Goal: Task Accomplishment & Management: Manage account settings

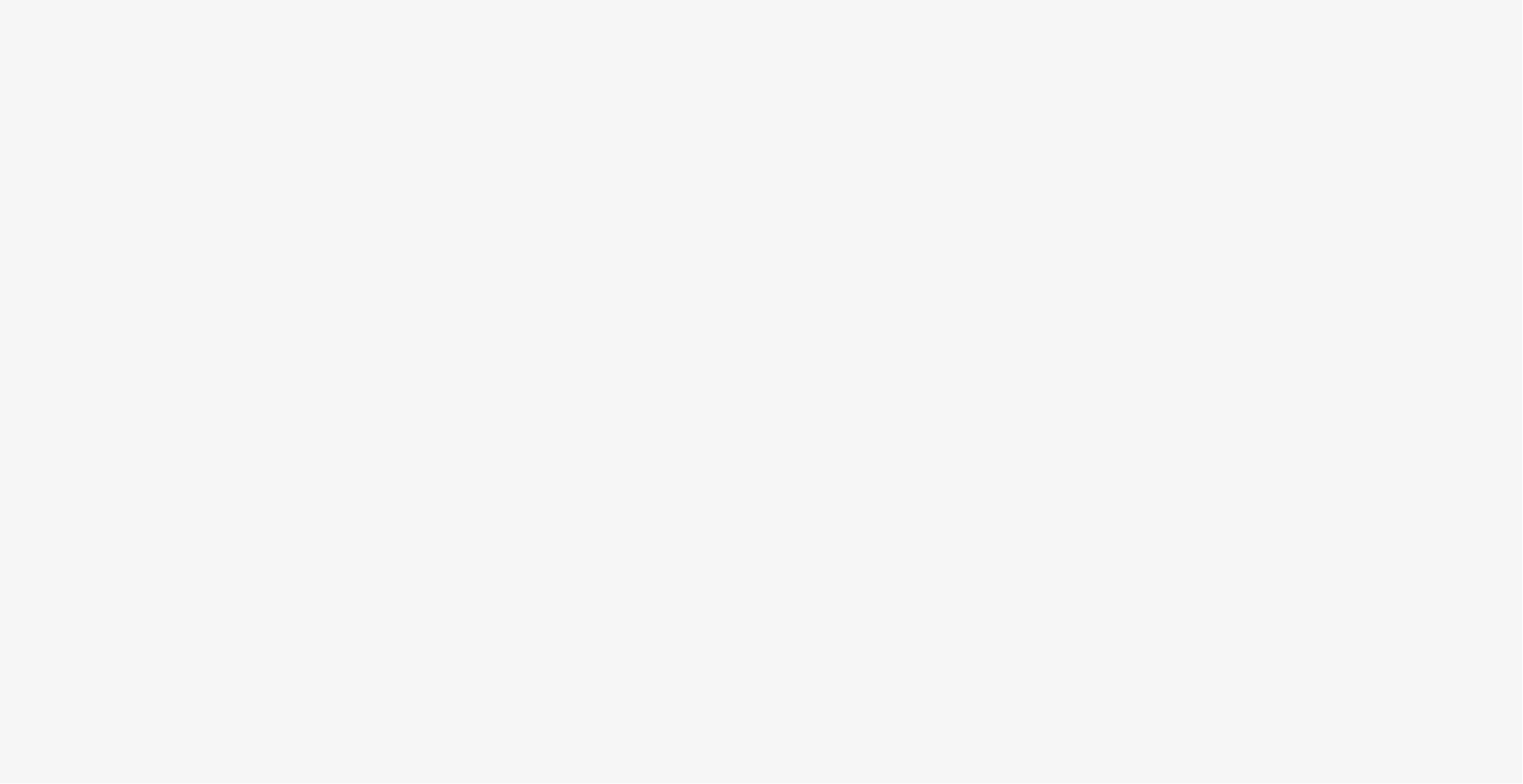
click at [567, 304] on body at bounding box center [762, 392] width 1523 height 784
click at [894, 209] on body at bounding box center [762, 392] width 1523 height 784
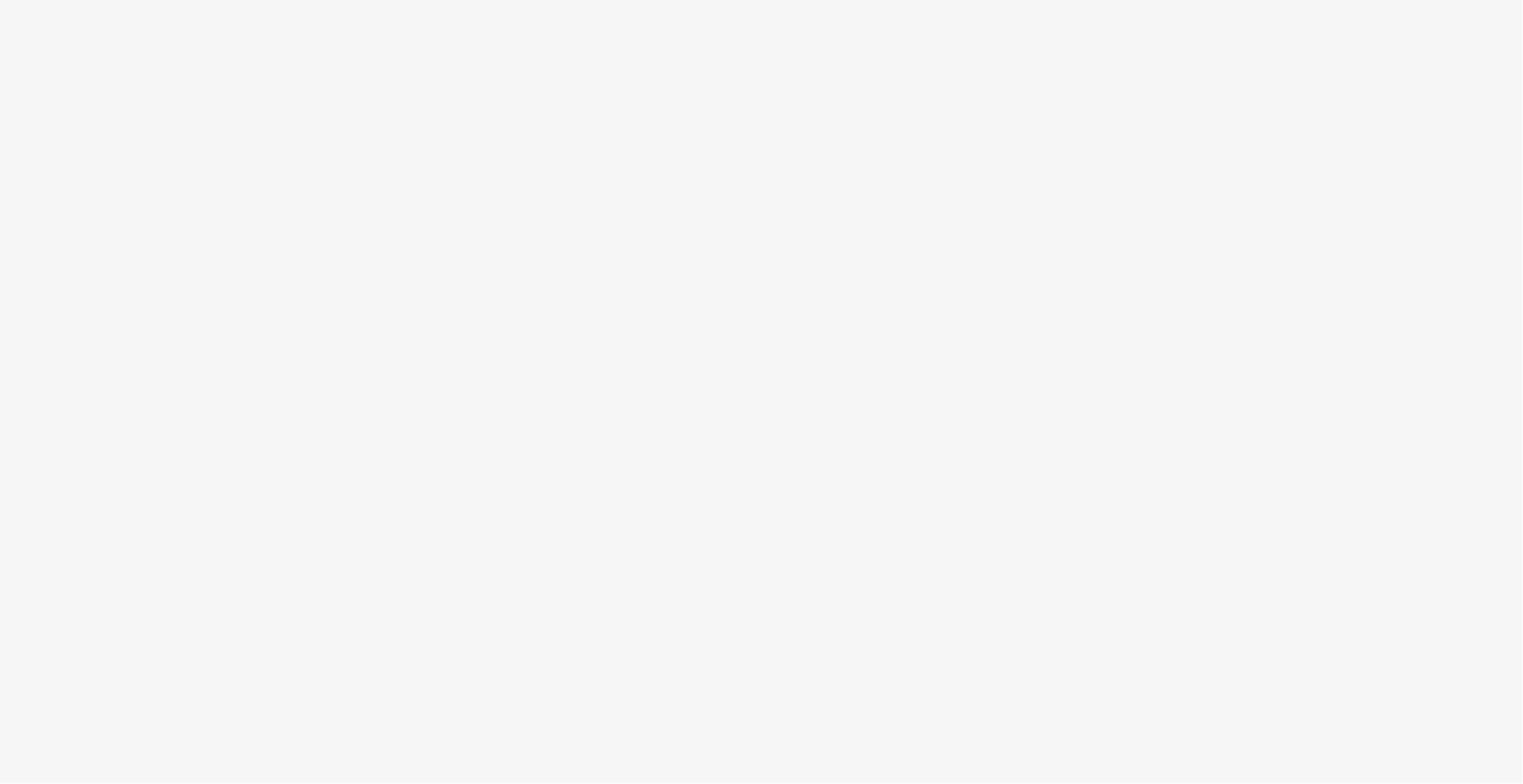
click at [894, 209] on body at bounding box center [762, 392] width 1523 height 784
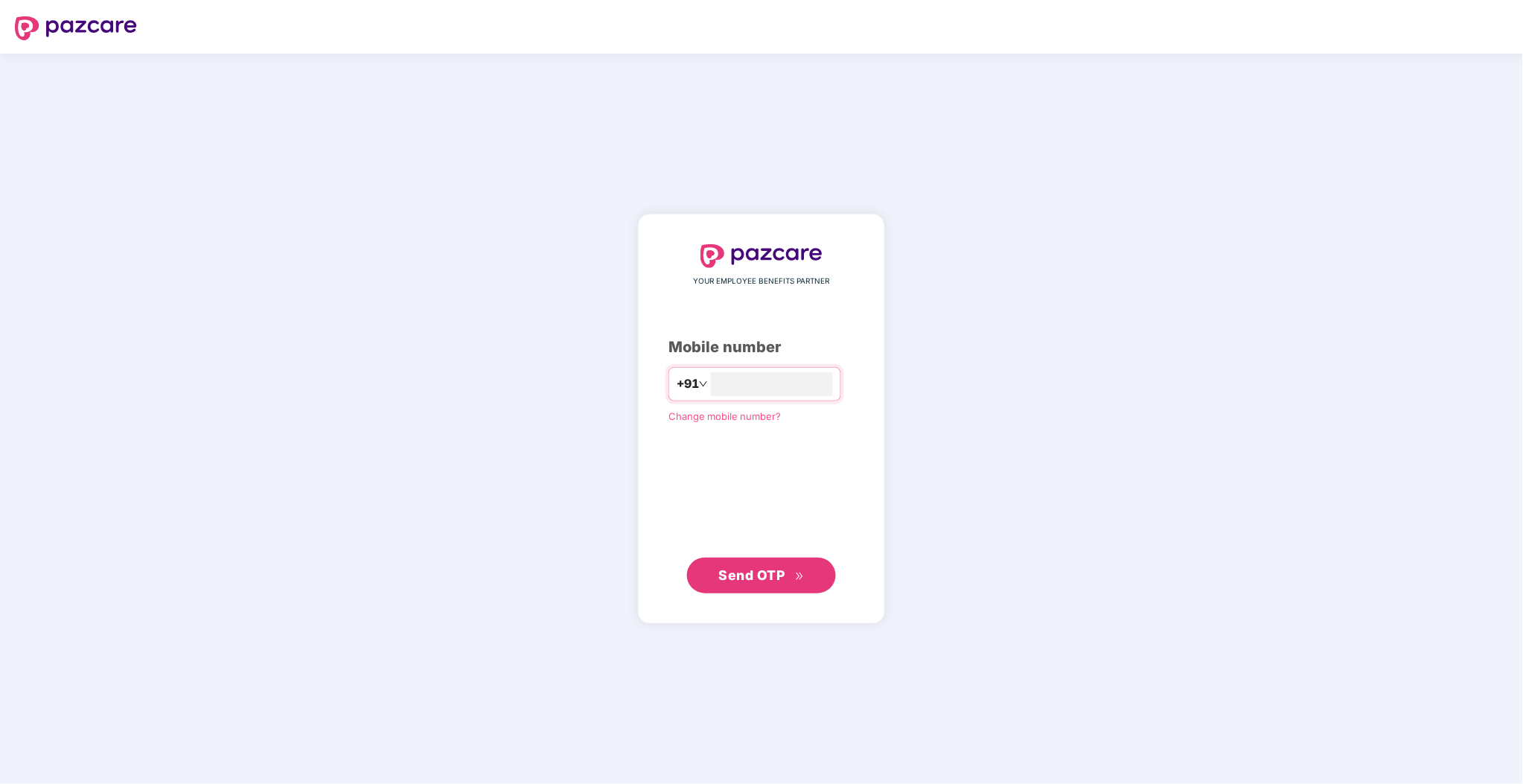
type input "**********"
click at [725, 573] on span "Send OTP" at bounding box center [752, 574] width 66 height 16
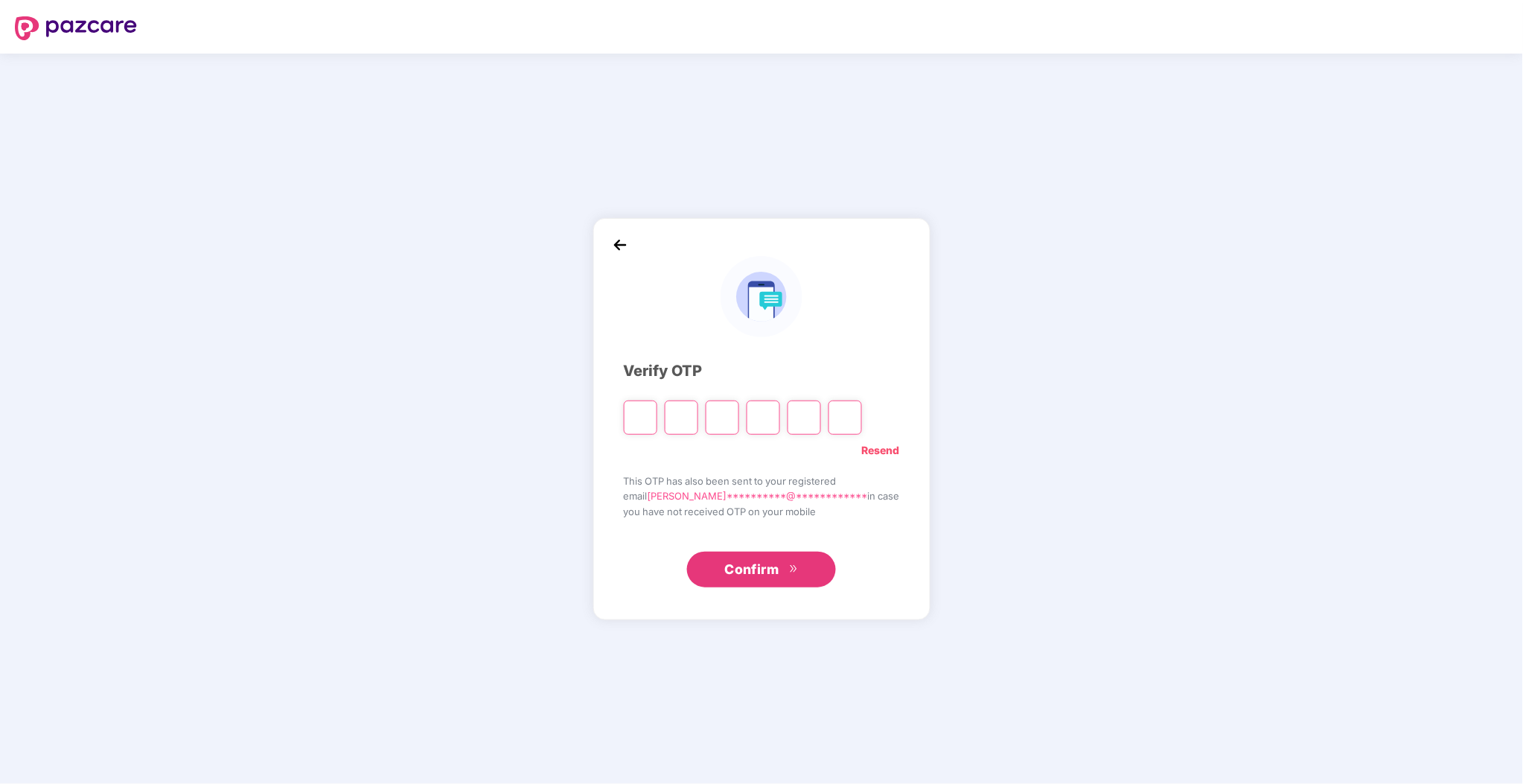
type input "*"
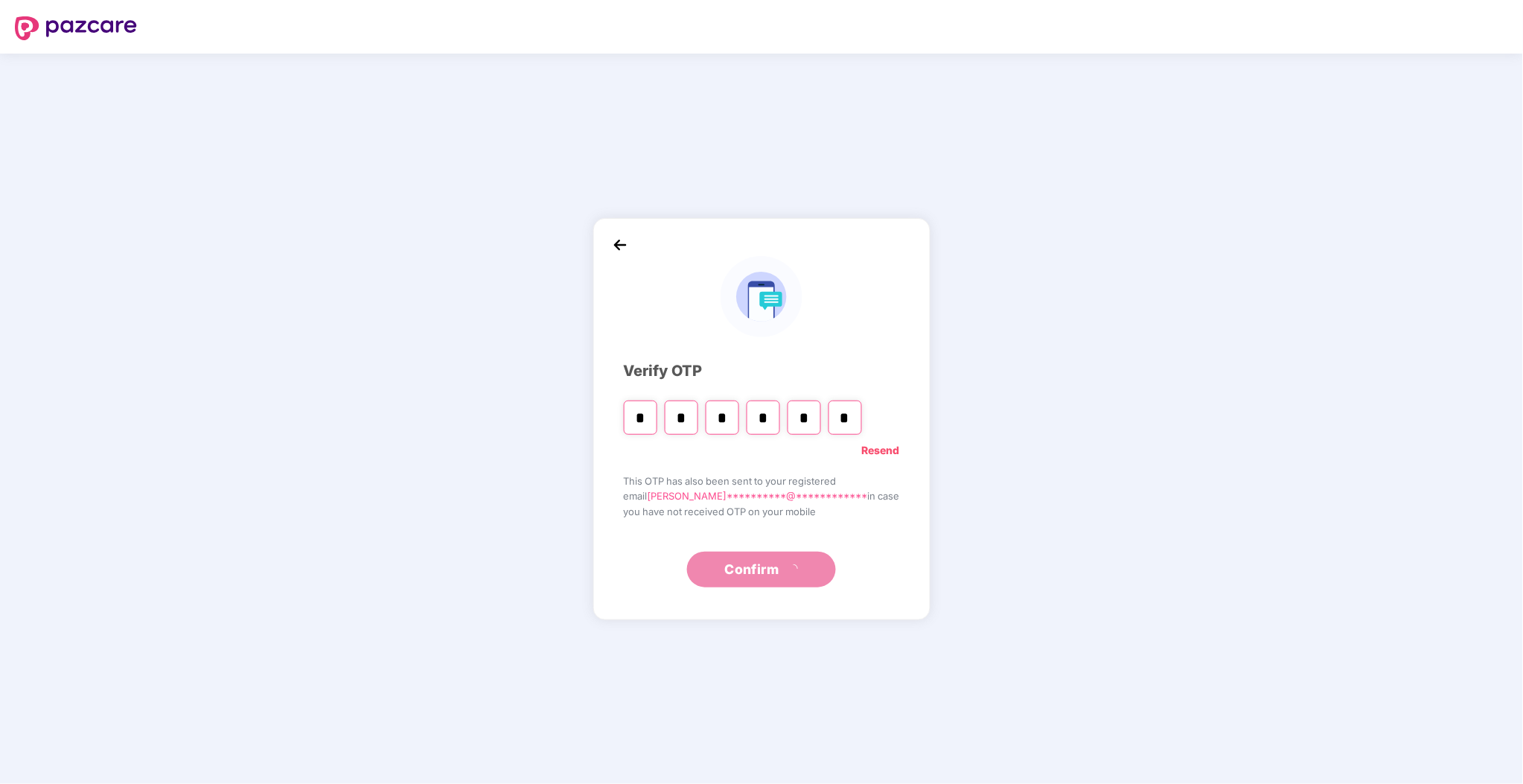
type input "*"
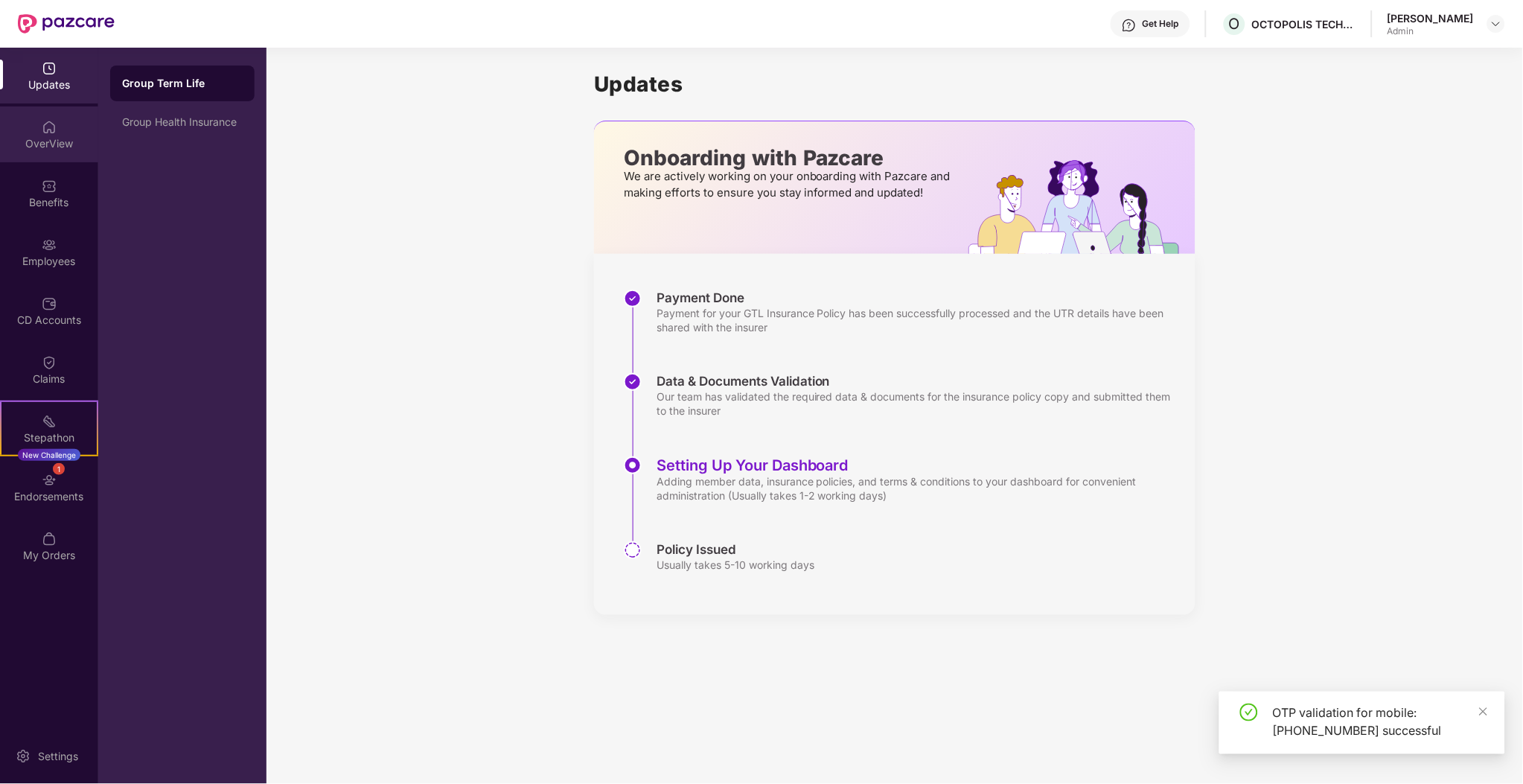
click at [34, 153] on div "OverView" at bounding box center [49, 134] width 98 height 56
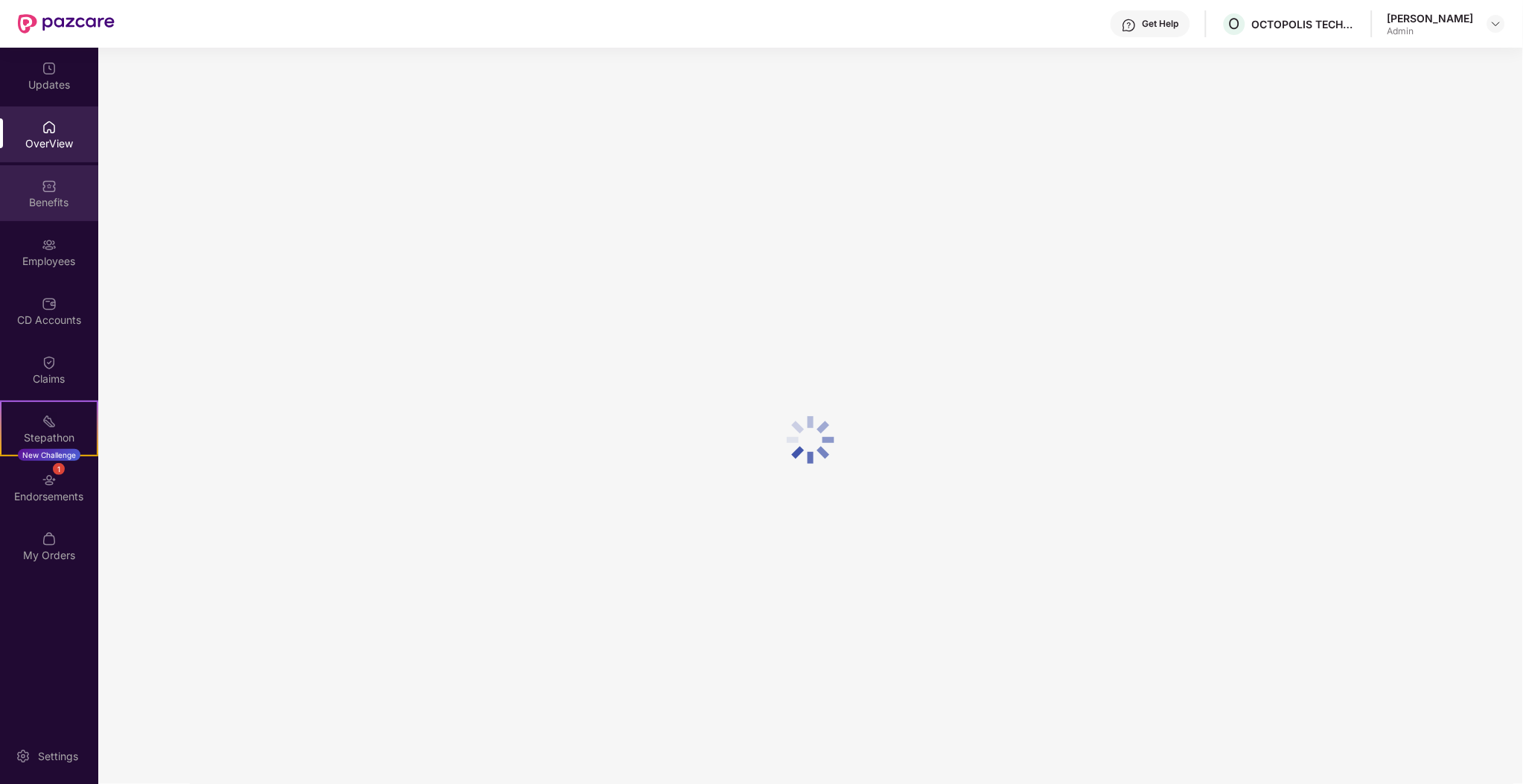
click at [40, 185] on div "Benefits" at bounding box center [49, 193] width 98 height 56
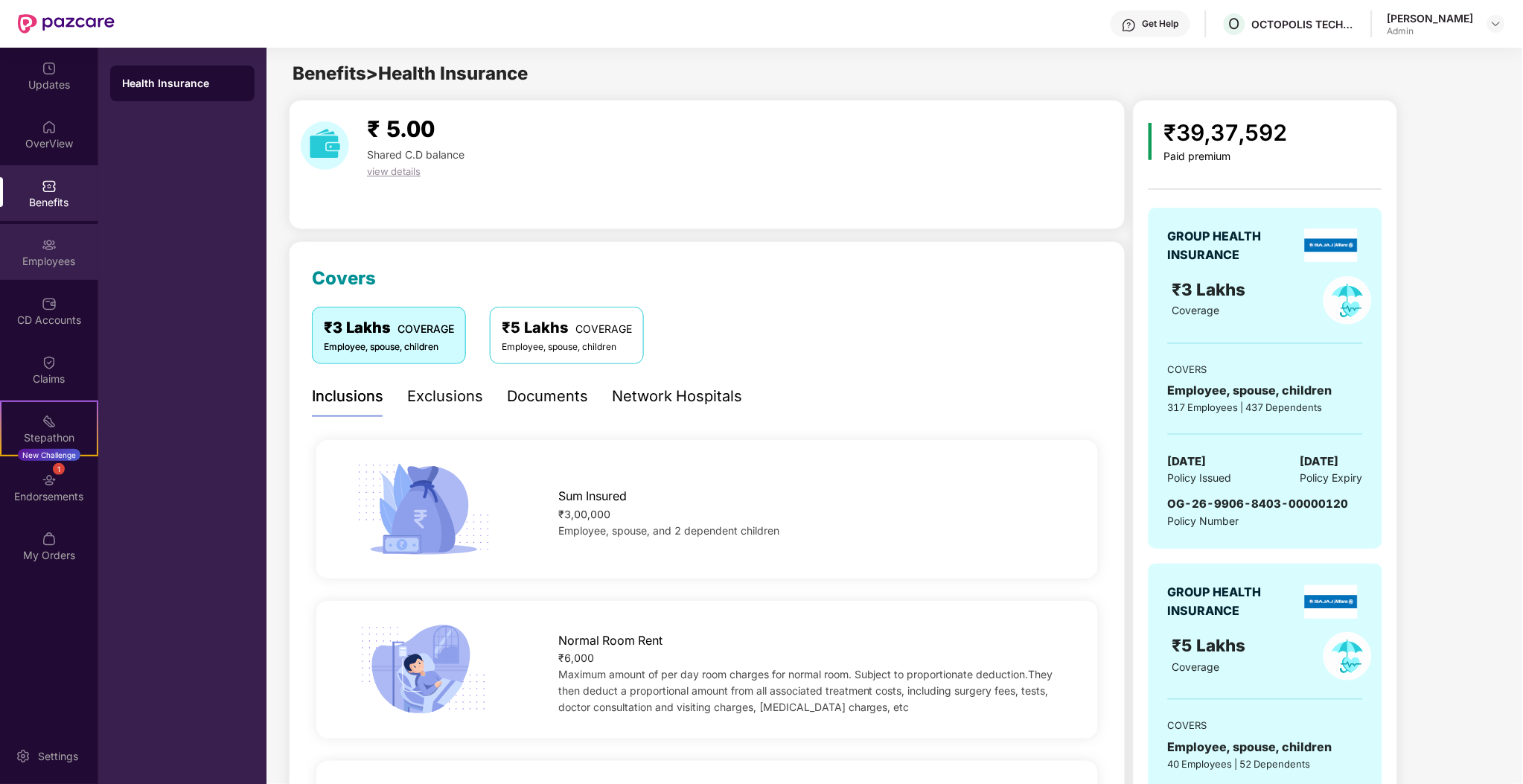
click at [56, 235] on div "Employees" at bounding box center [49, 252] width 98 height 56
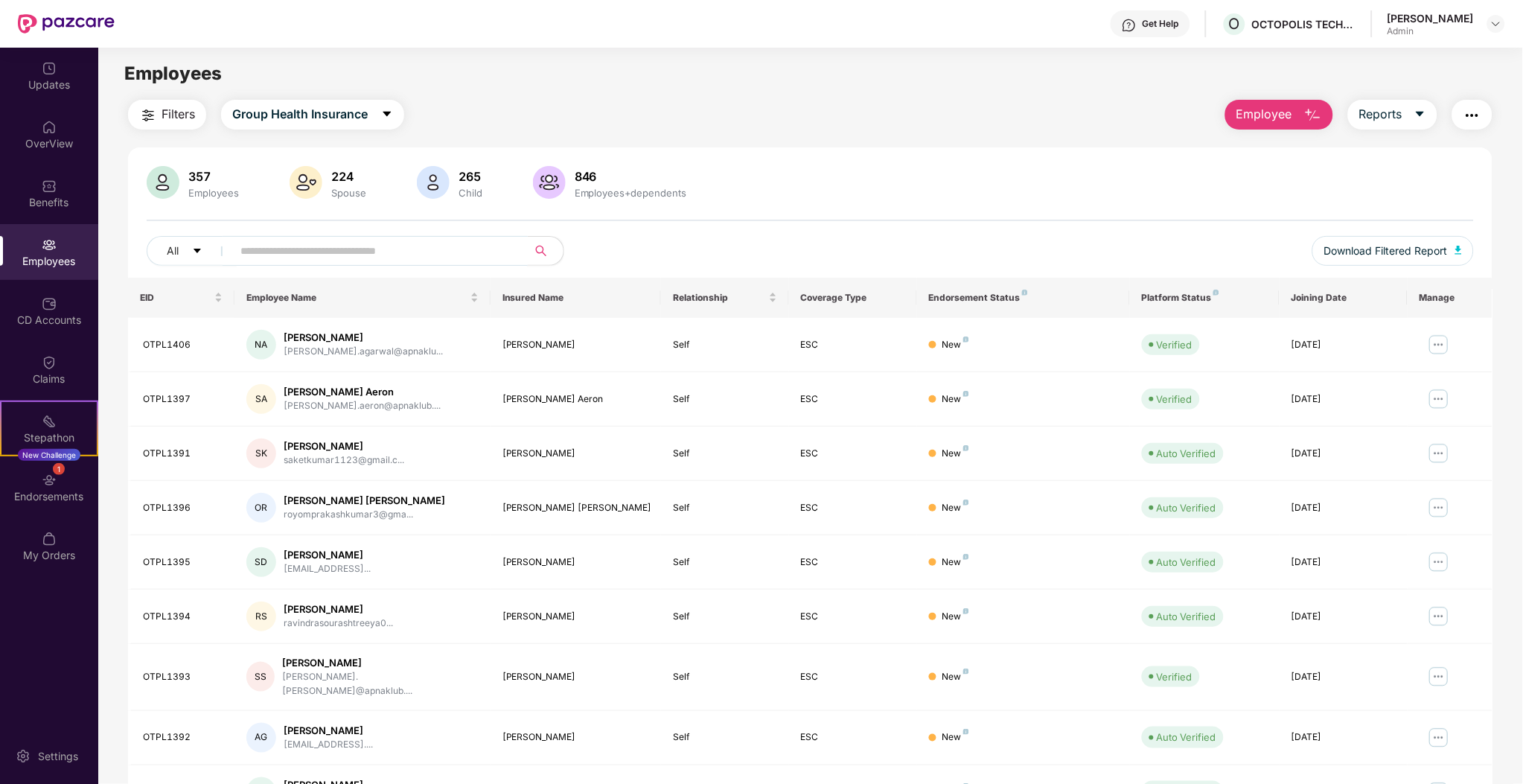
click at [393, 242] on input "text" at bounding box center [374, 251] width 267 height 23
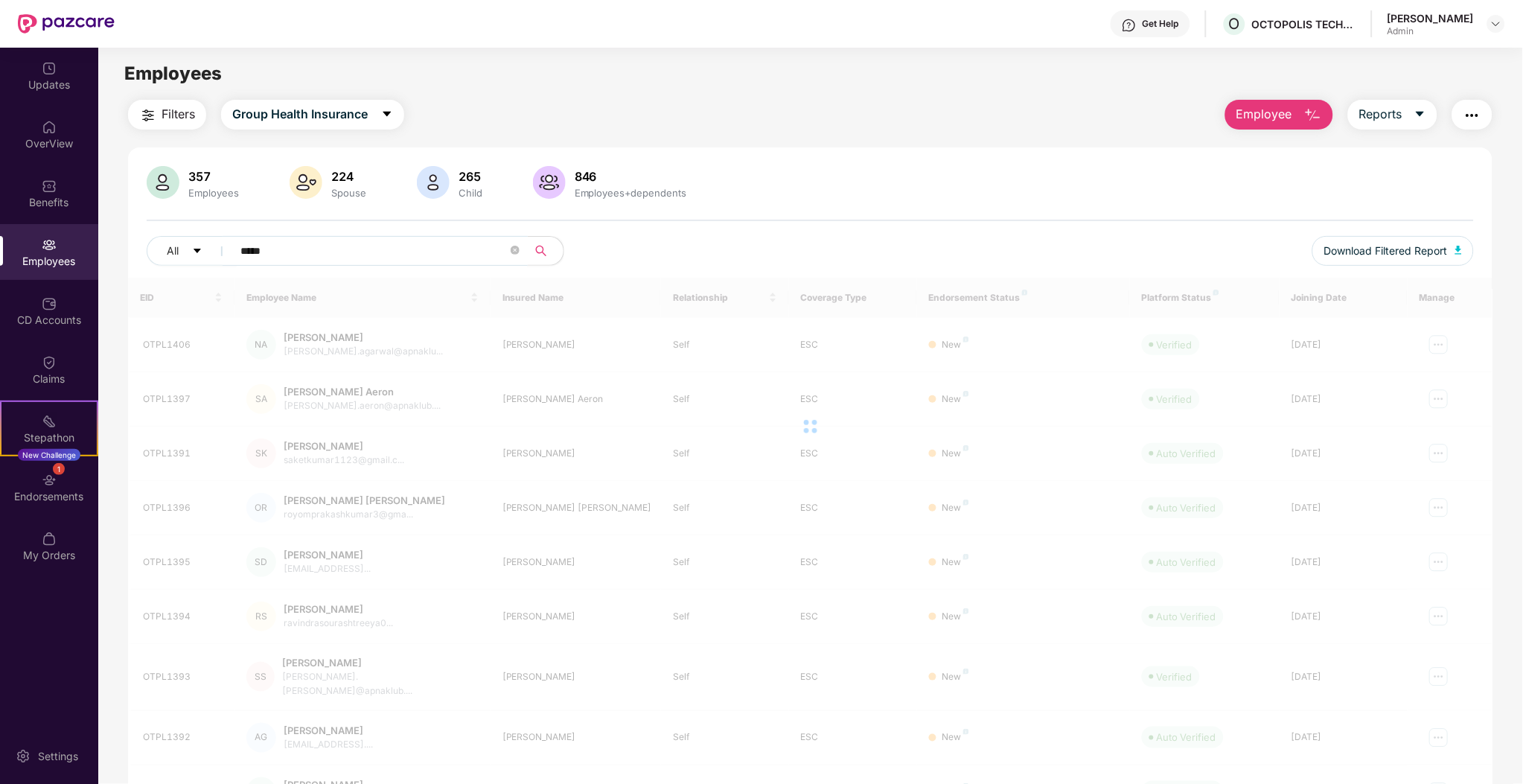
type input "*****"
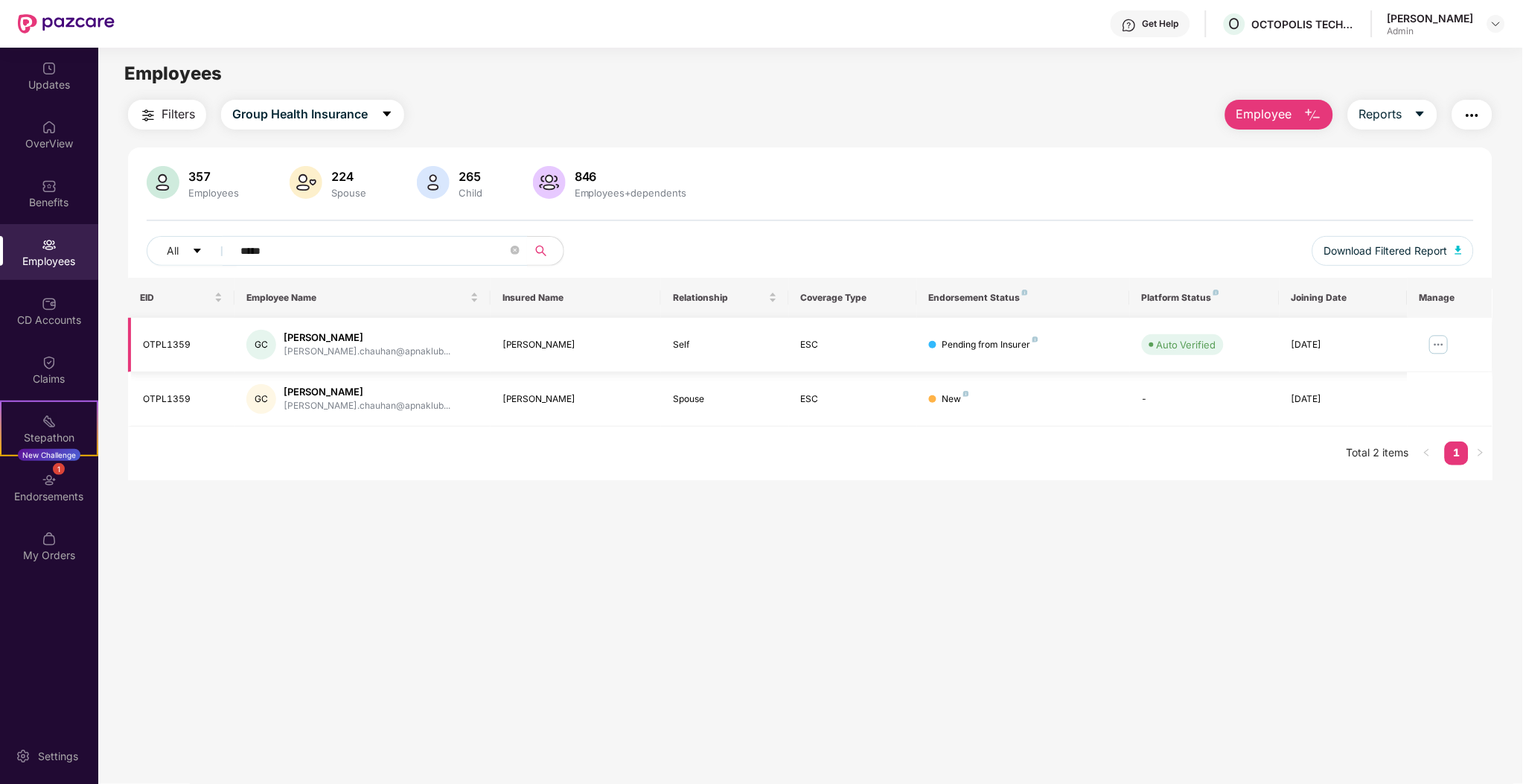
click at [180, 347] on div "OTPL1359" at bounding box center [182, 345] width 80 height 14
click at [1443, 345] on img at bounding box center [1439, 345] width 24 height 24
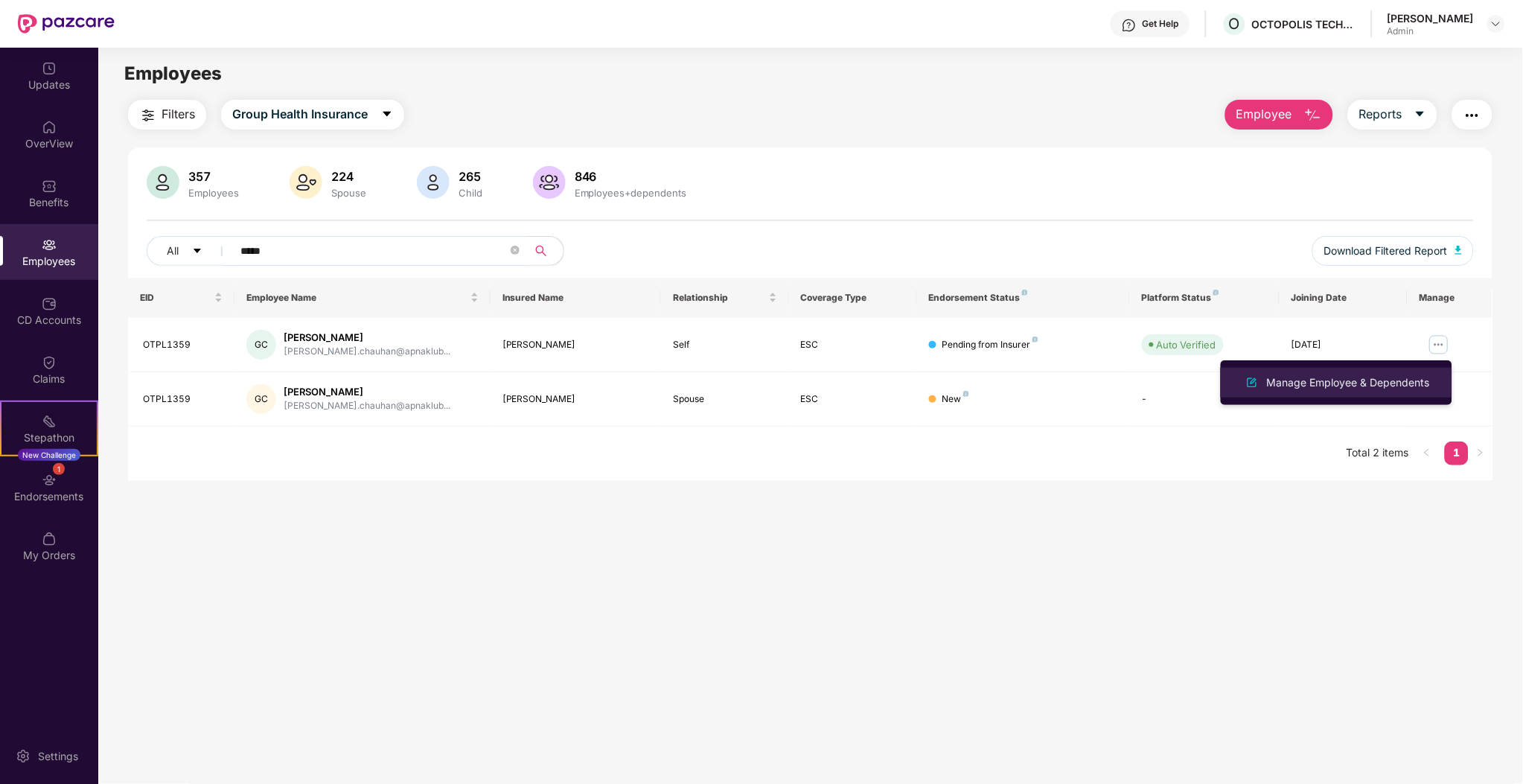
click at [1342, 378] on div "Manage Employee & Dependents" at bounding box center [1348, 383] width 169 height 17
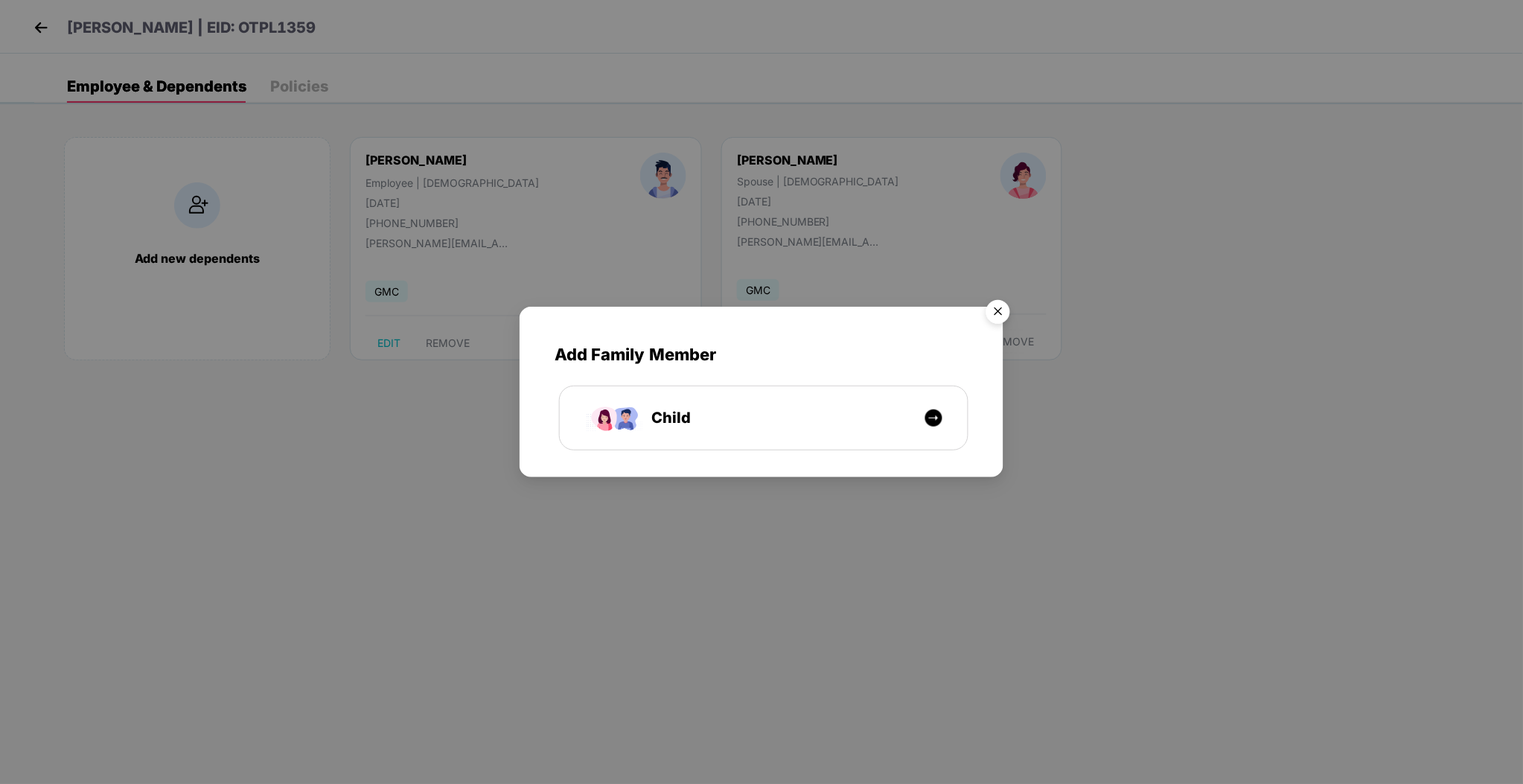
click at [1010, 312] on img "Close" at bounding box center [999, 315] width 42 height 42
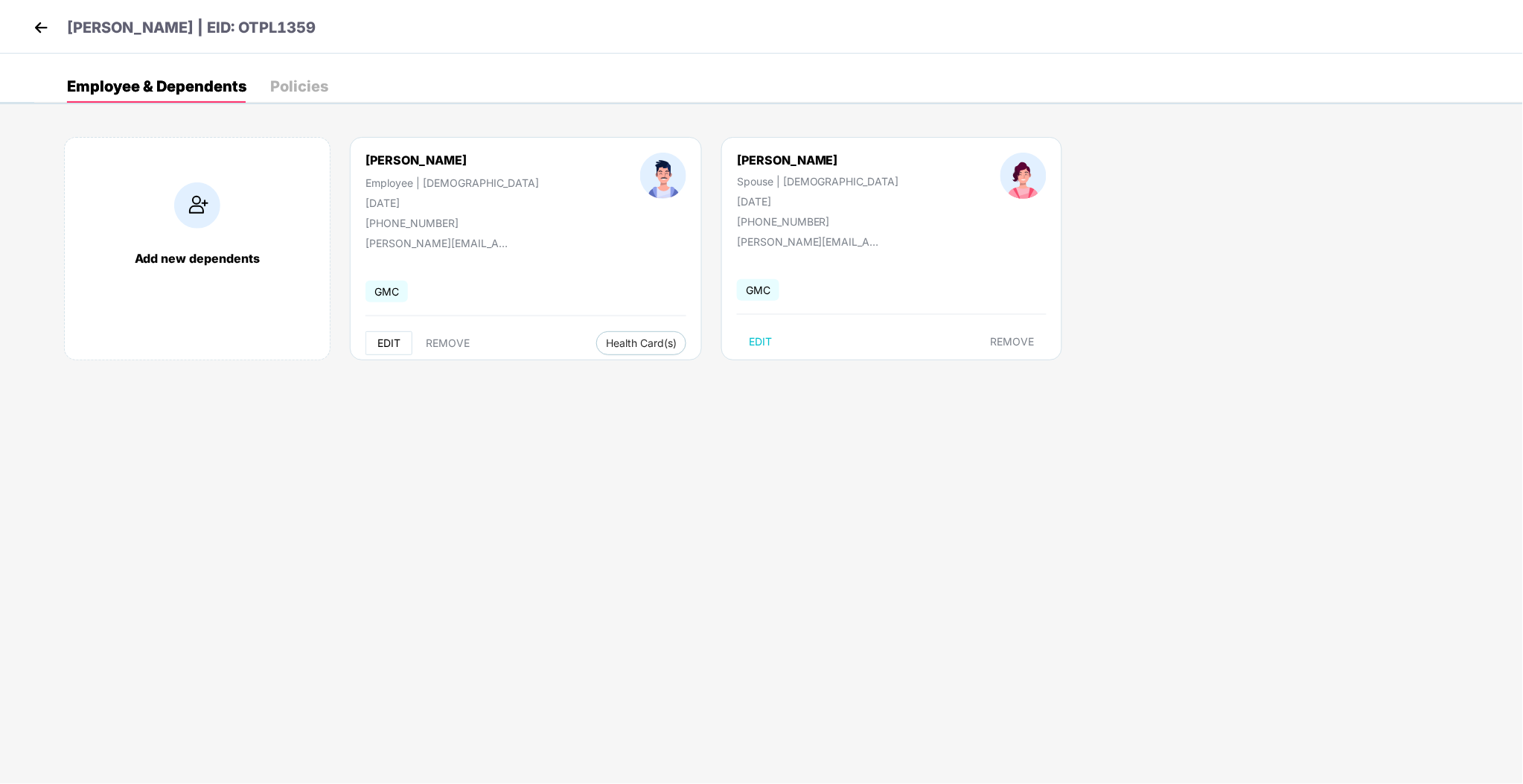
click at [391, 339] on span "EDIT" at bounding box center [389, 343] width 23 height 12
select select "****"
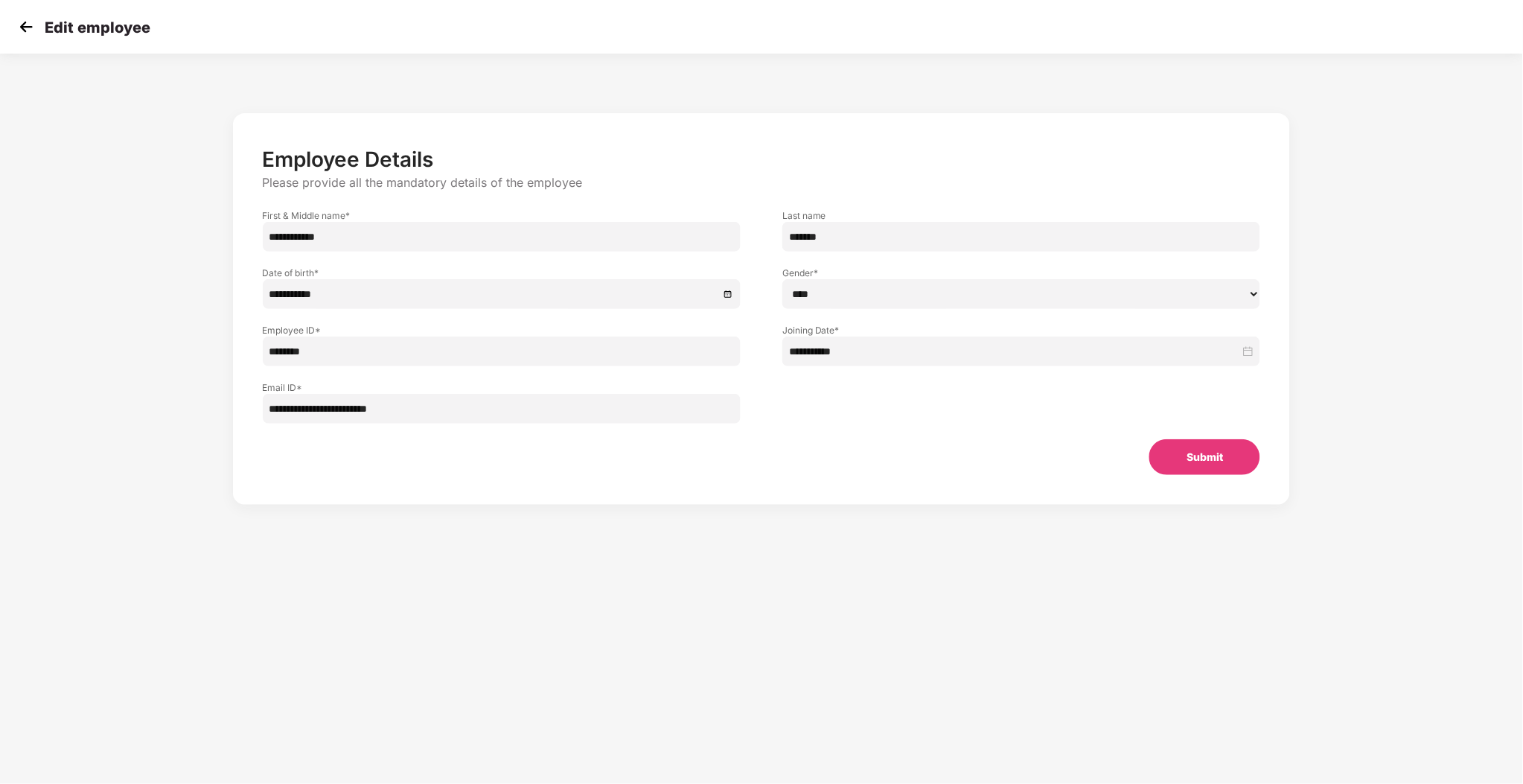
click at [27, 30] on img at bounding box center [26, 27] width 23 height 23
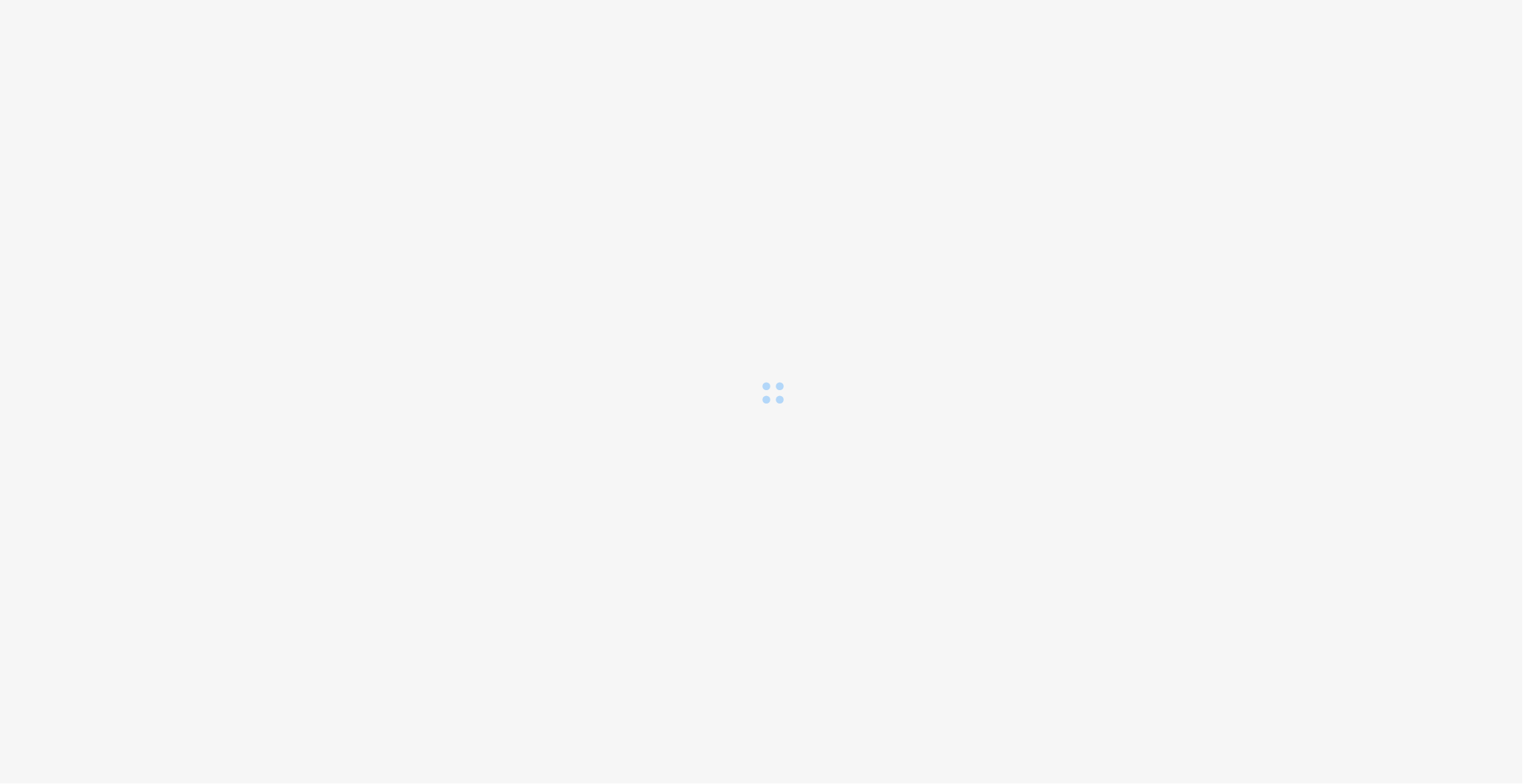
click at [642, 608] on body at bounding box center [762, 392] width 1523 height 784
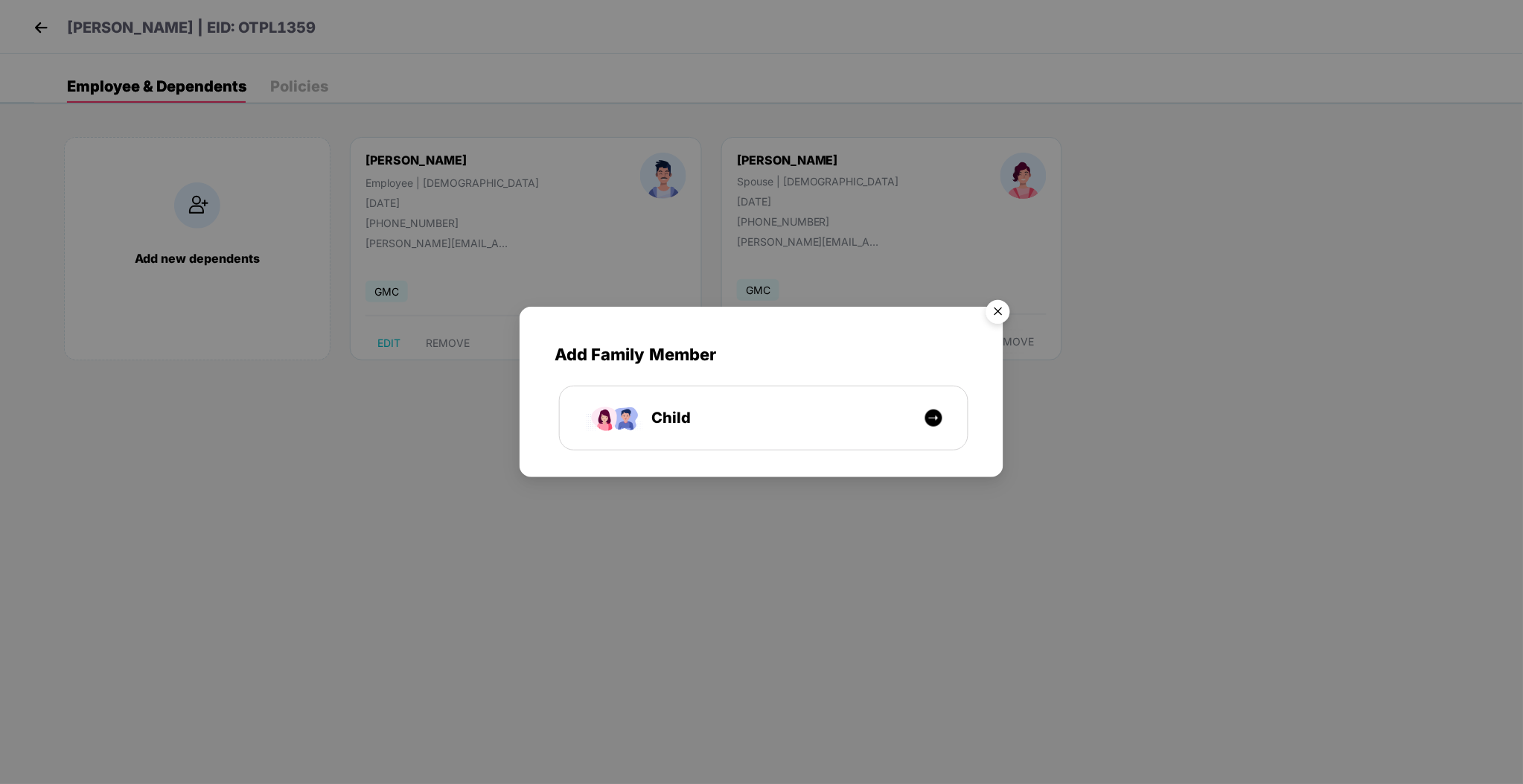
click at [998, 312] on img "Close" at bounding box center [999, 315] width 42 height 42
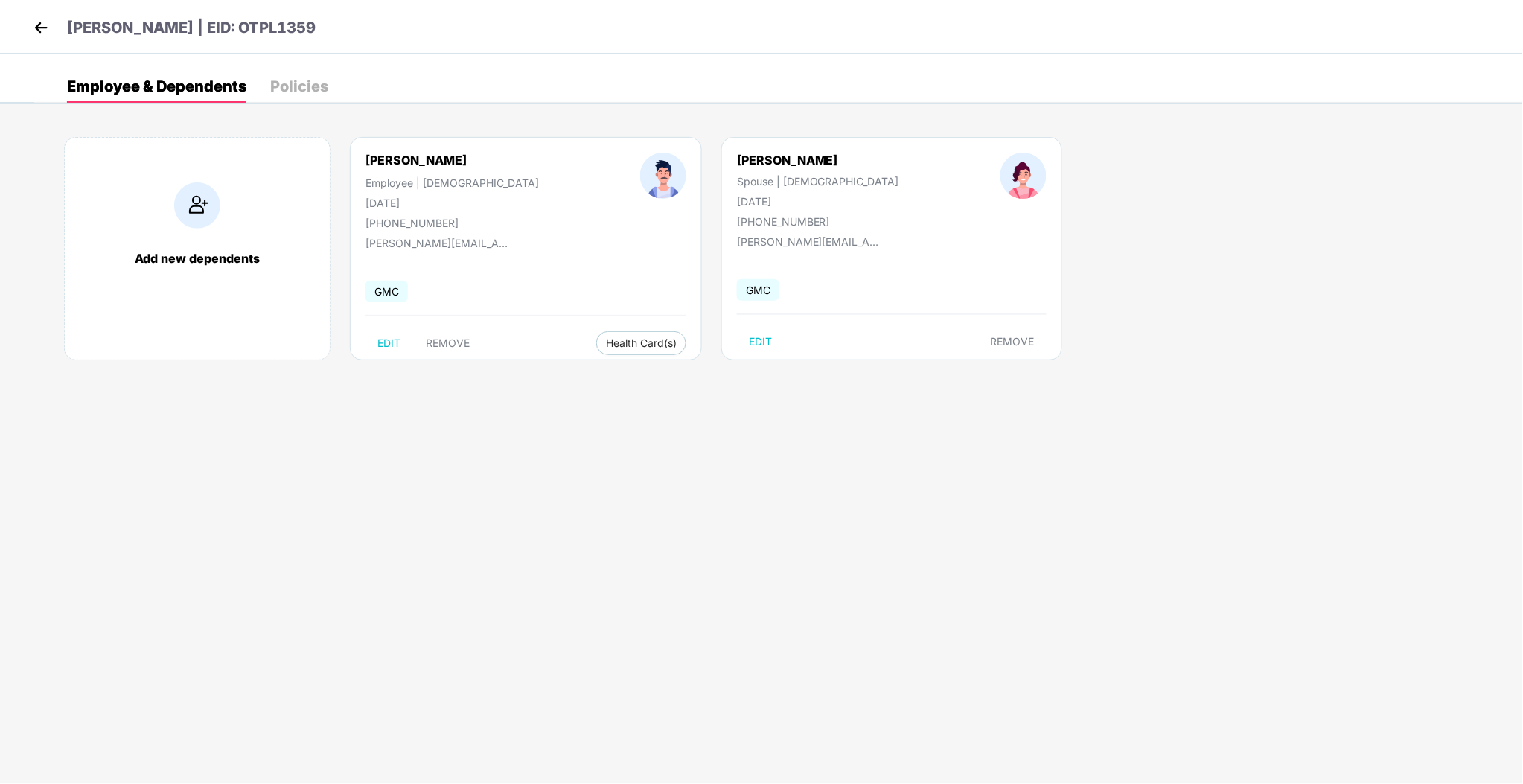
click at [45, 28] on img at bounding box center [41, 28] width 23 height 23
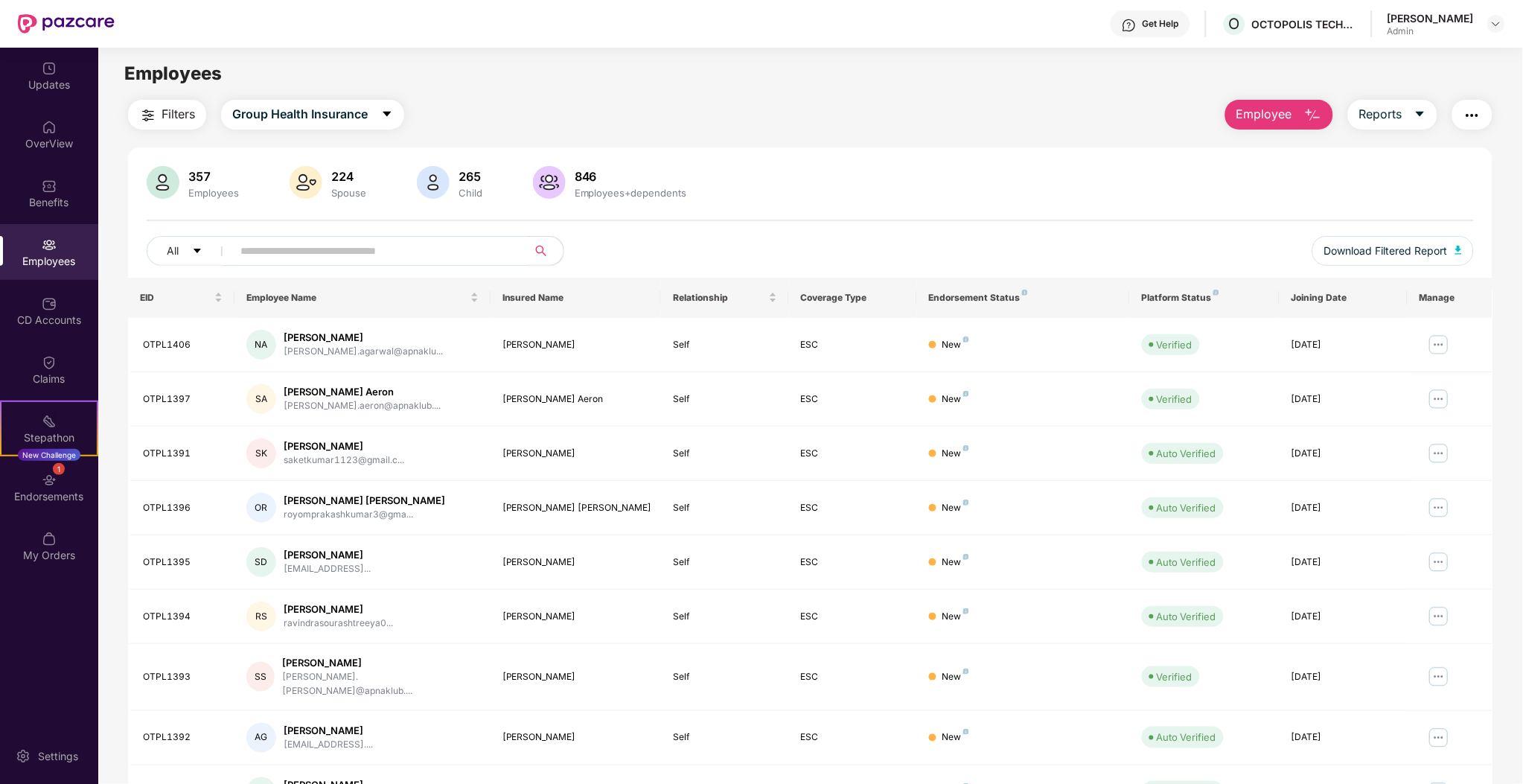
click at [1255, 116] on span "Employee" at bounding box center [1265, 114] width 56 height 19
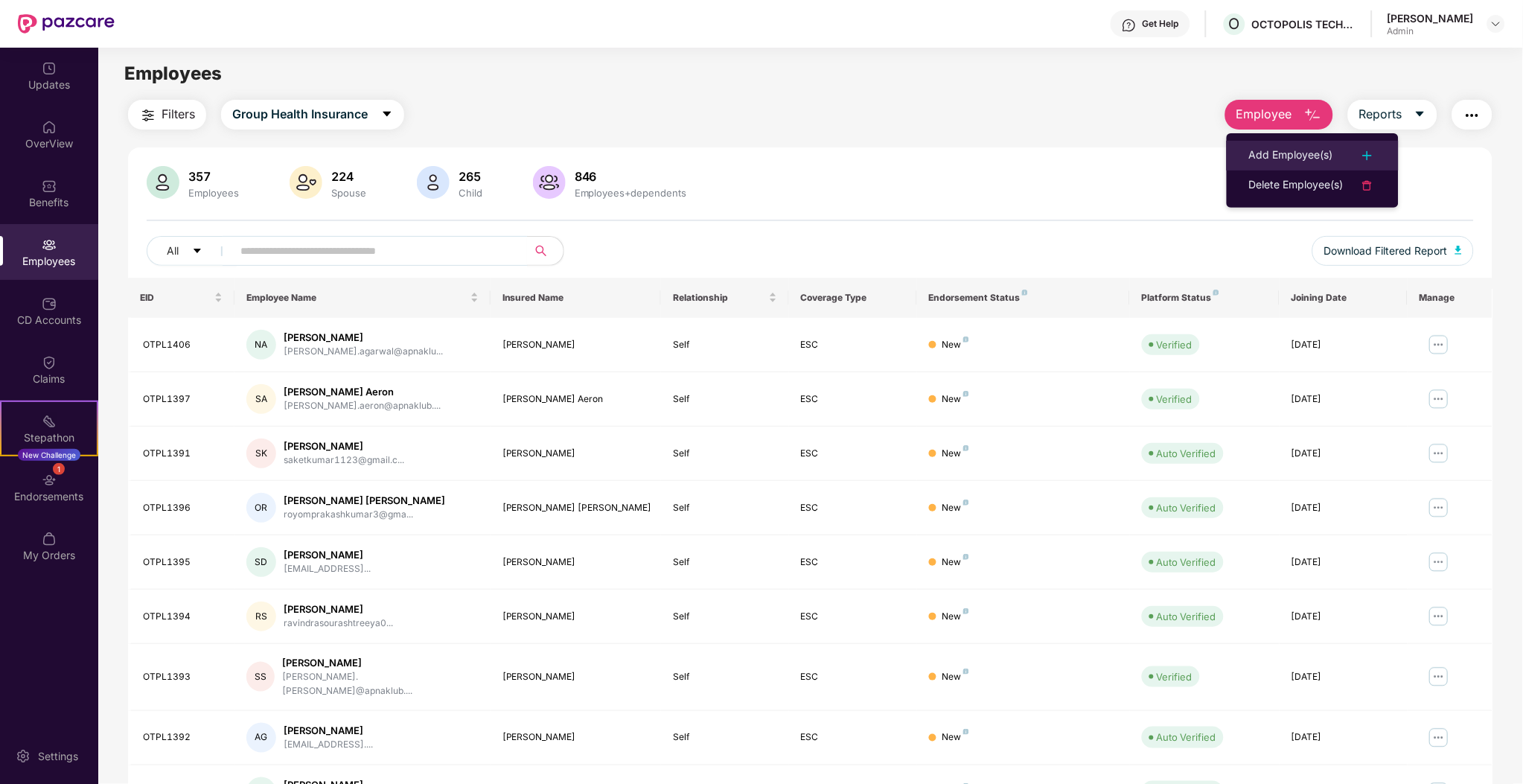
click at [1289, 153] on div "Add Employee(s)" at bounding box center [1291, 155] width 84 height 18
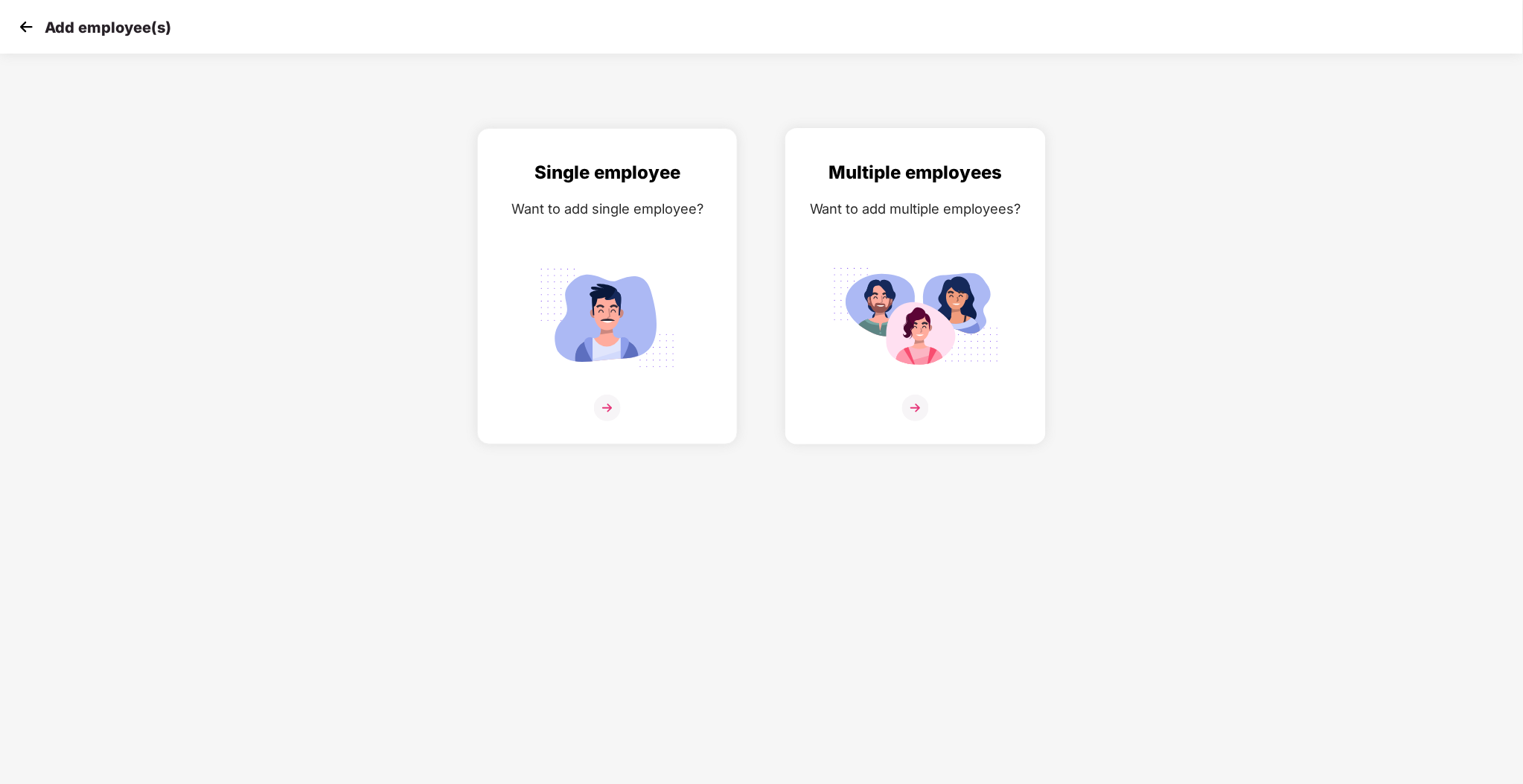
click at [903, 403] on img at bounding box center [915, 408] width 27 height 27
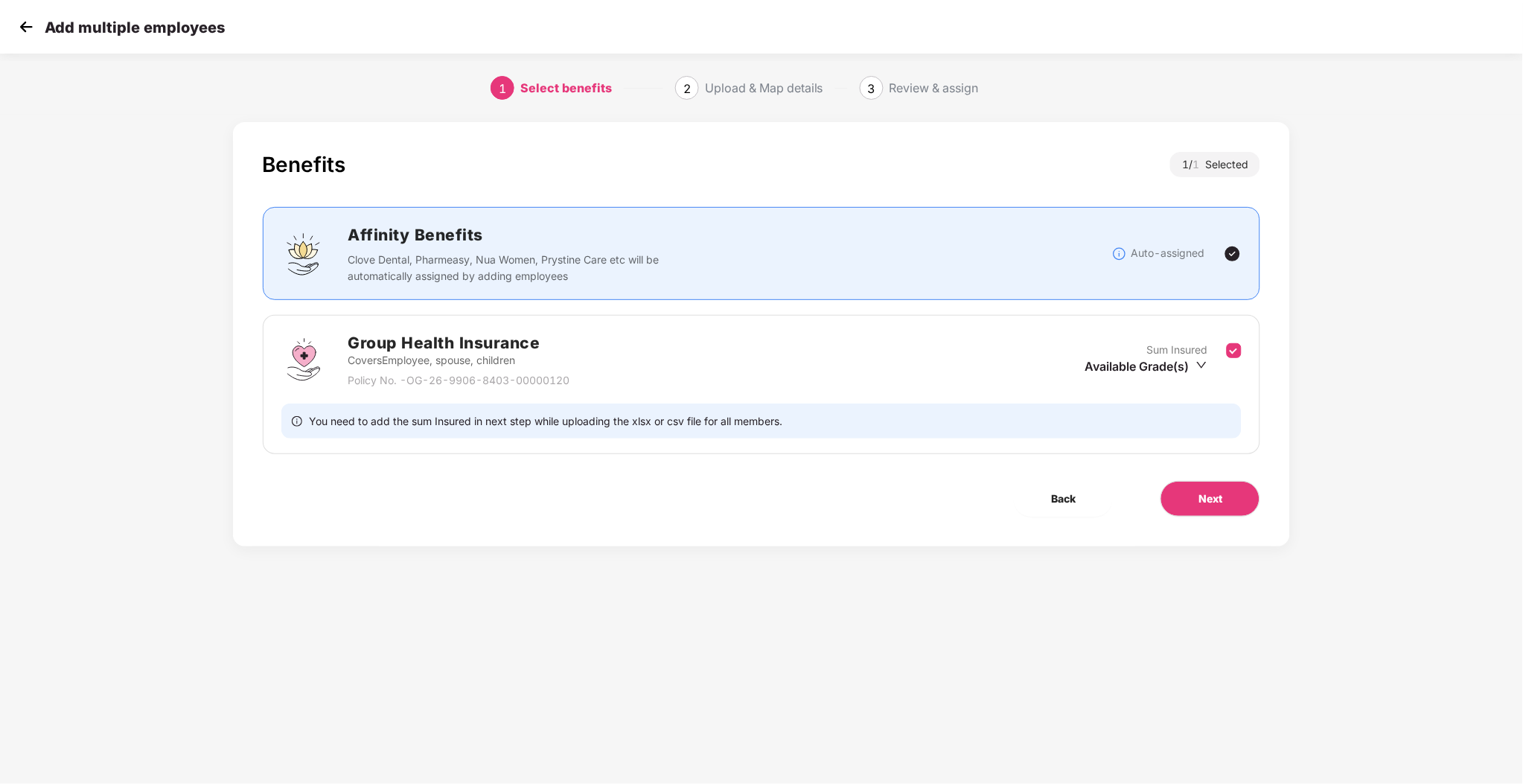
click at [1181, 534] on div "Benefits 1 / 1 Selected Affinity Benefits Clove Dental, Pharmeasy, Nua Women, P…" at bounding box center [762, 334] width 1058 height 424
click at [1205, 511] on button "Next" at bounding box center [1210, 499] width 100 height 36
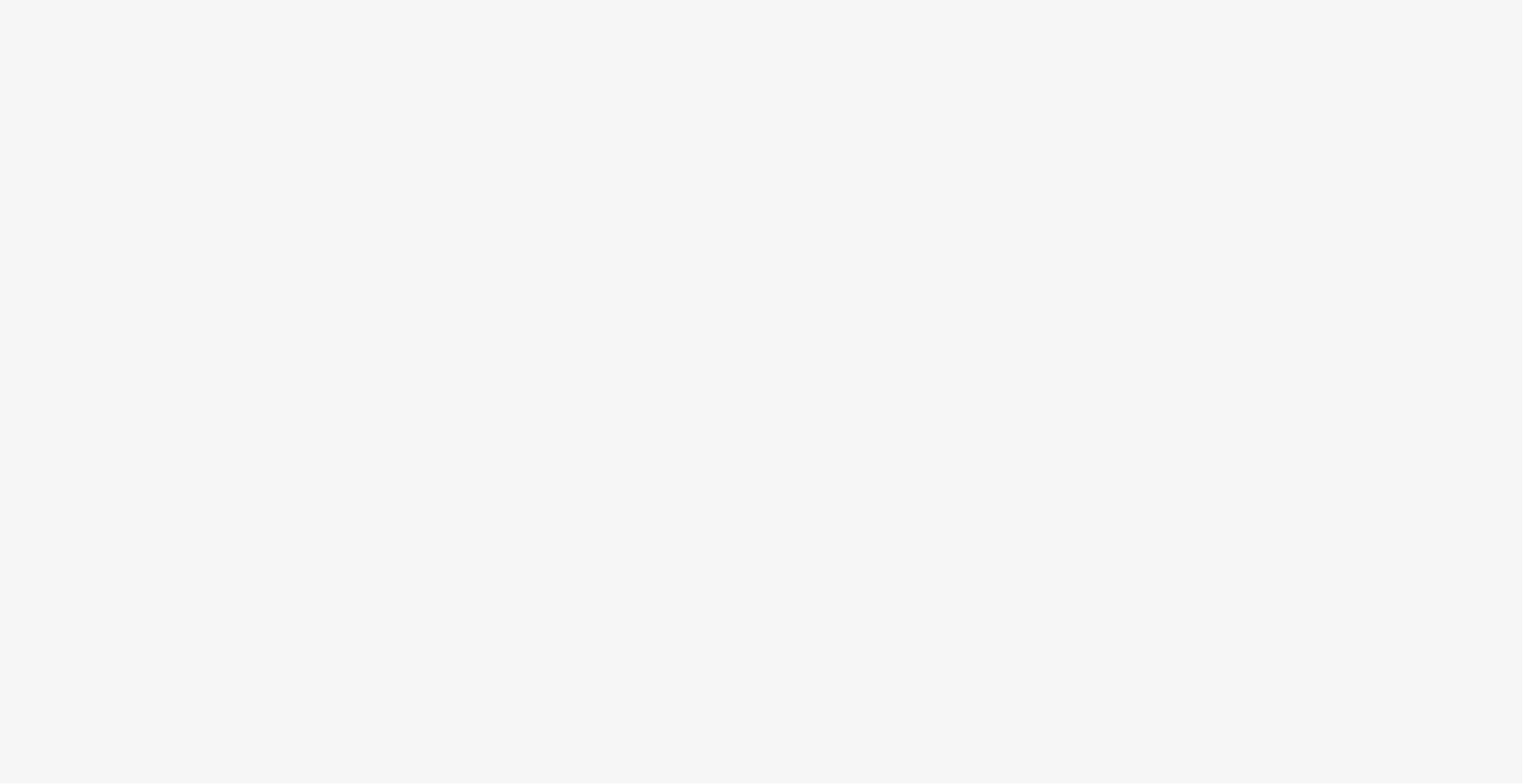
click at [267, 280] on body at bounding box center [762, 392] width 1523 height 784
click at [532, 514] on body at bounding box center [762, 392] width 1523 height 784
click at [1058, 264] on body at bounding box center [762, 392] width 1523 height 784
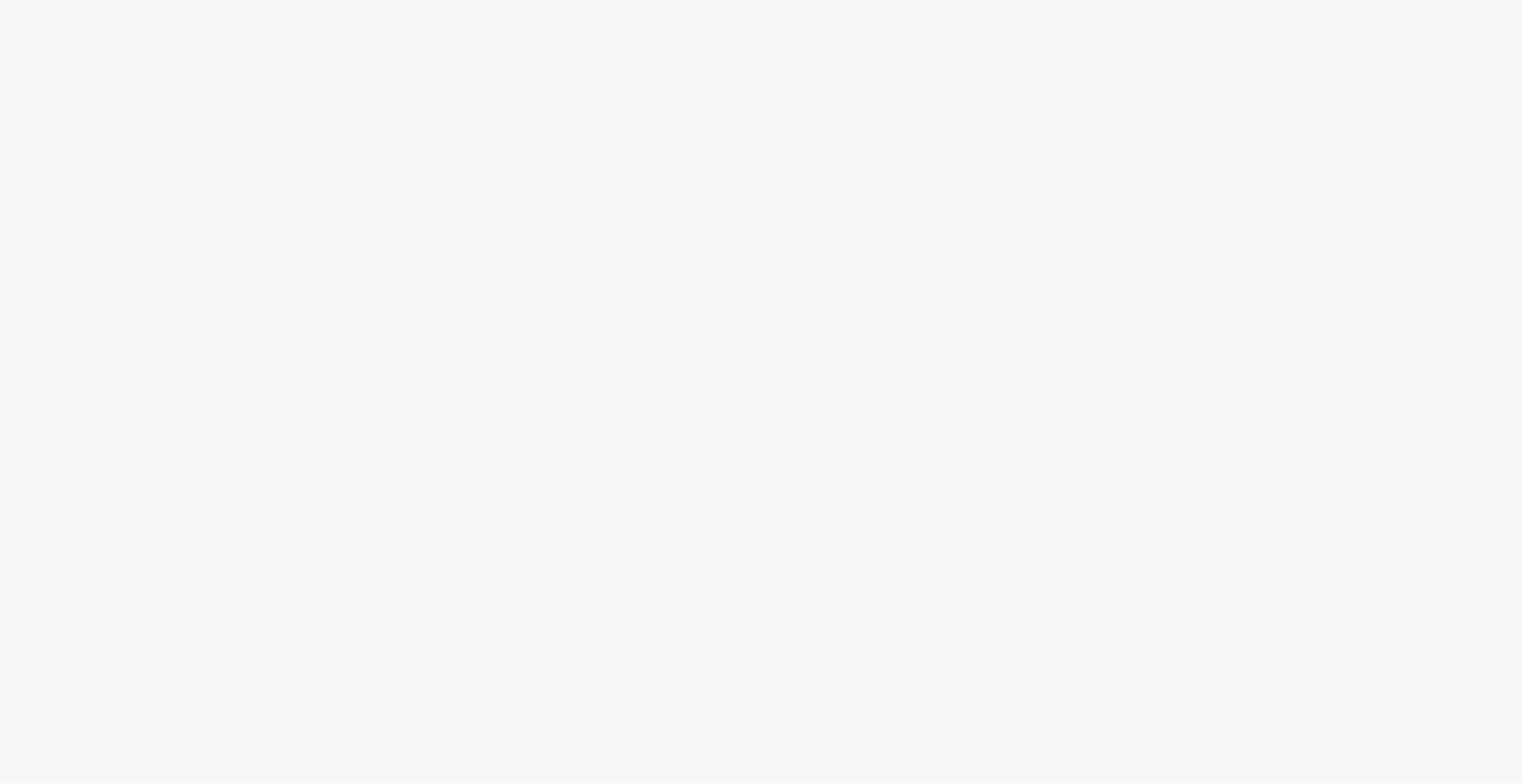
click at [1058, 264] on body at bounding box center [762, 392] width 1523 height 784
click at [1139, 293] on body at bounding box center [762, 392] width 1523 height 784
click at [1007, 346] on body at bounding box center [762, 392] width 1523 height 784
click at [602, 454] on body at bounding box center [762, 392] width 1523 height 784
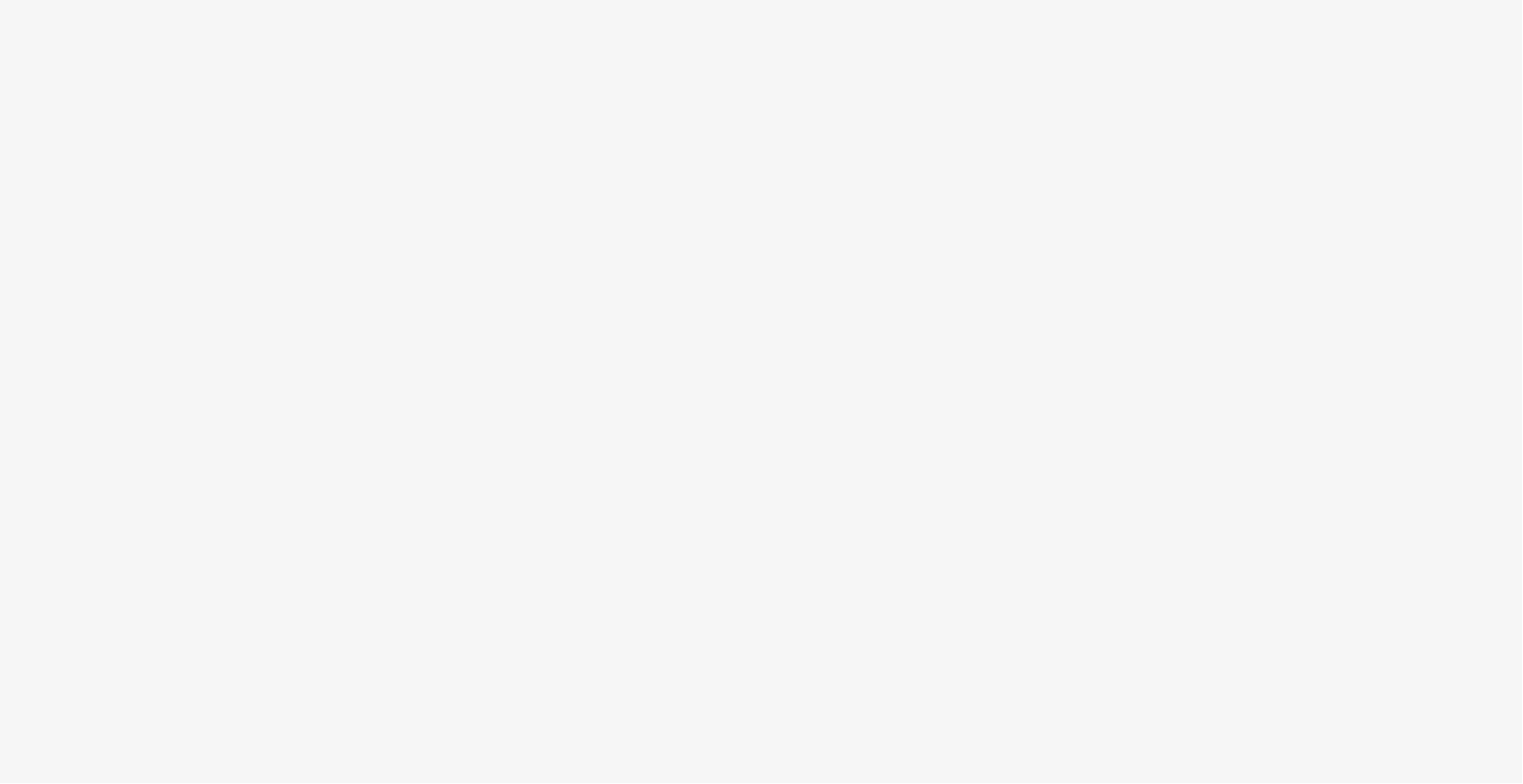
click at [505, 297] on body at bounding box center [762, 392] width 1523 height 784
click at [1051, 474] on body at bounding box center [762, 392] width 1523 height 784
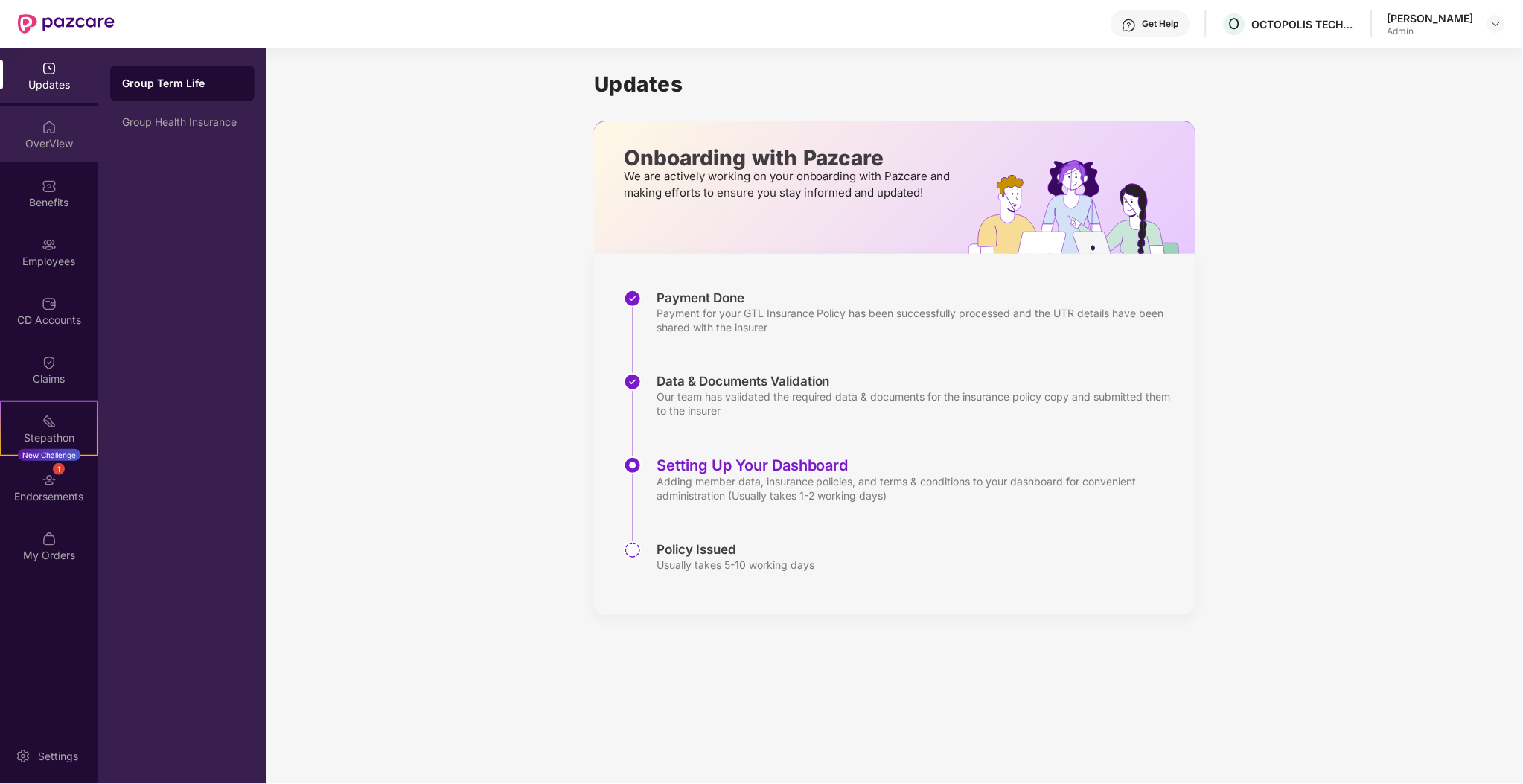
click at [46, 107] on div "OverView" at bounding box center [49, 134] width 98 height 56
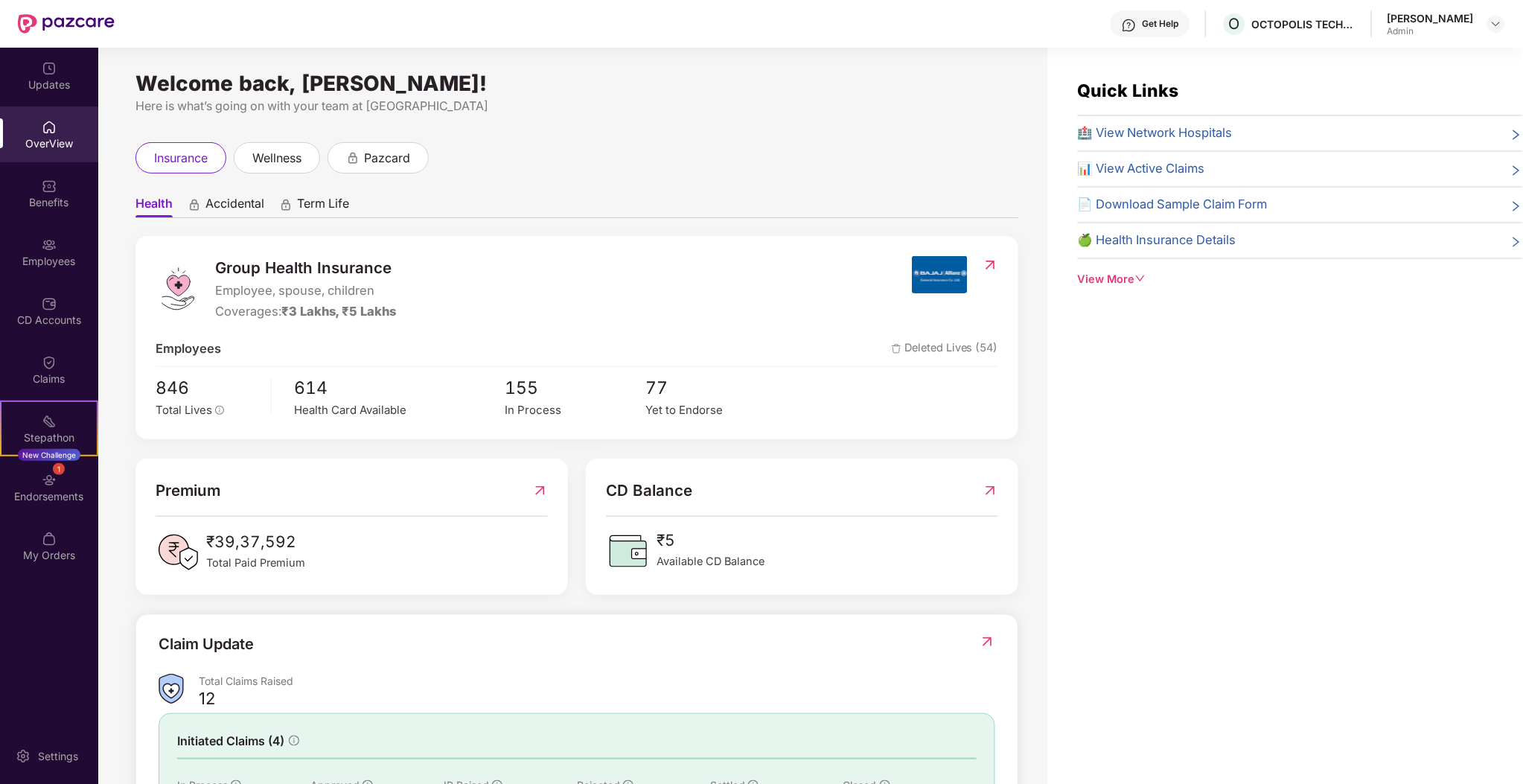
click at [37, 282] on div "Updates OverView Benefits Employees CD Accounts Claims Stepathon New Challenge …" at bounding box center [49, 312] width 98 height 529
click at [56, 241] on div "Employees" at bounding box center [49, 252] width 98 height 56
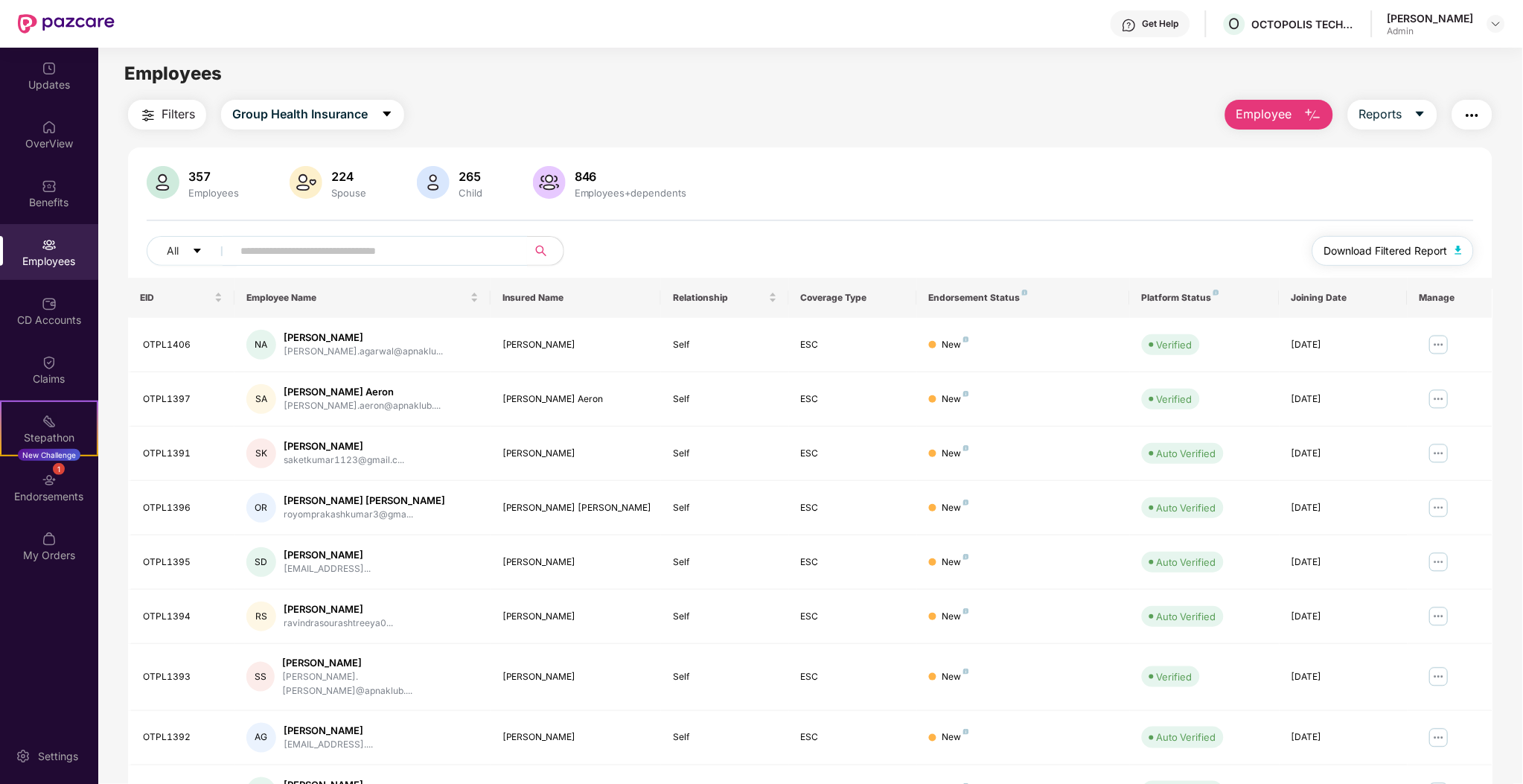
click at [1417, 252] on span "Download Filtered Report" at bounding box center [1386, 251] width 124 height 17
click at [388, 258] on input "text" at bounding box center [374, 251] width 267 height 23
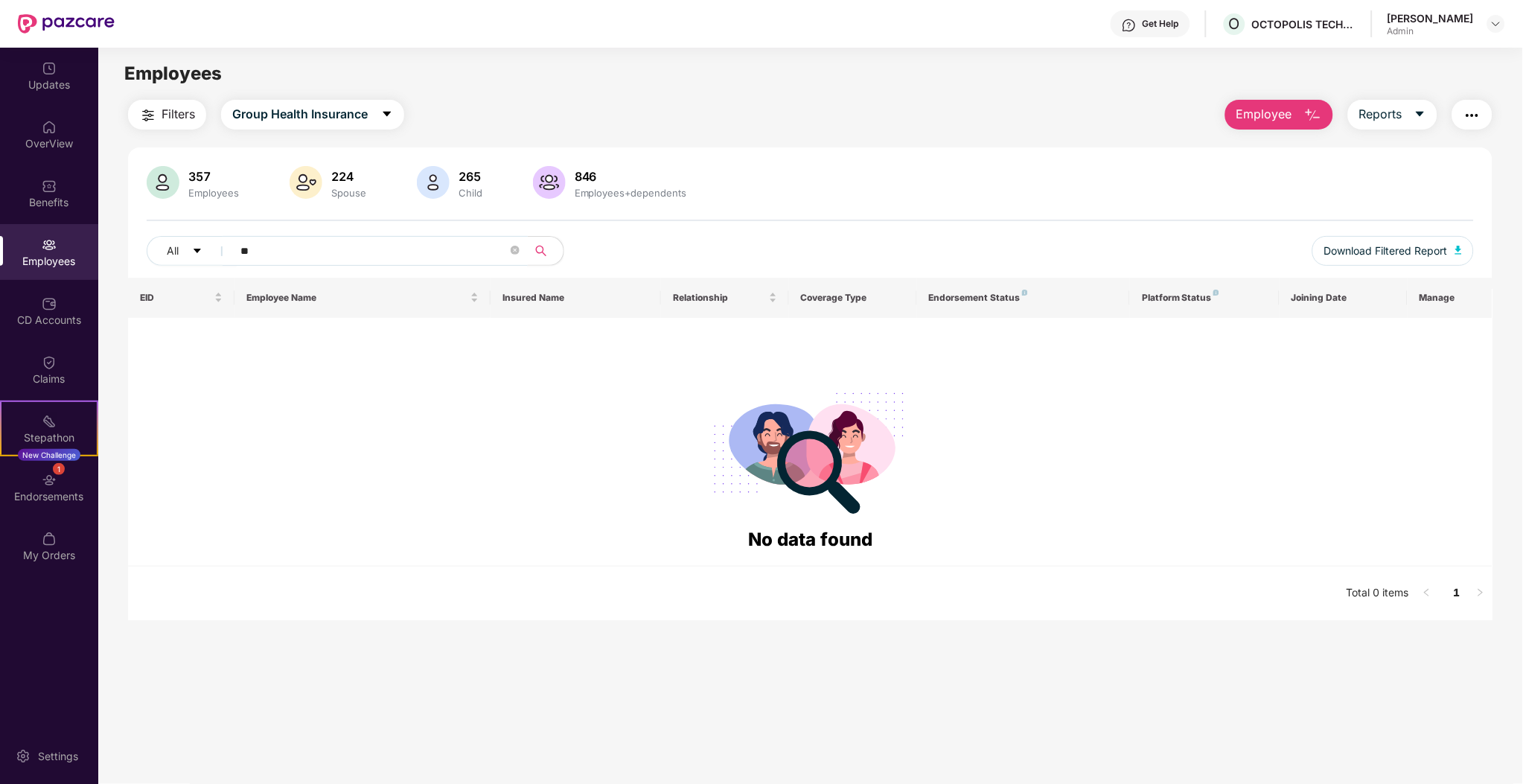
type input "*"
